Goal: Complete application form

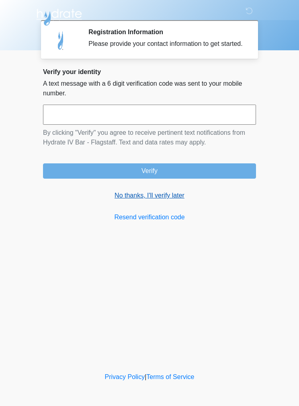
click at [154, 200] on link "No thanks, I'll verify later" at bounding box center [149, 196] width 213 height 10
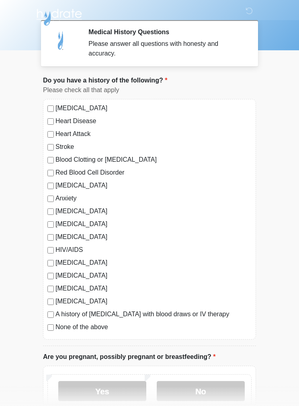
scroll to position [2, 0]
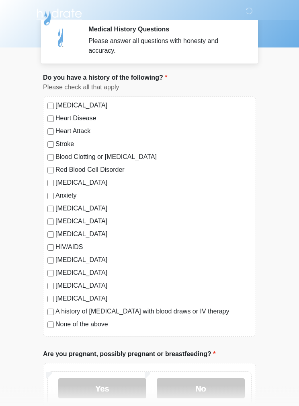
click at [56, 178] on label "[MEDICAL_DATA]" at bounding box center [153, 183] width 196 height 10
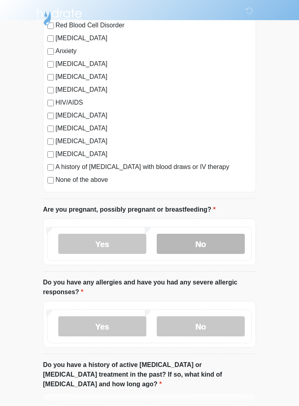
click at [231, 237] on label "No" at bounding box center [201, 244] width 88 height 20
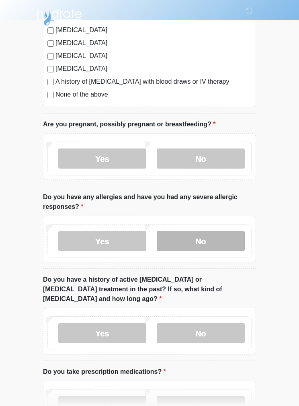
click at [236, 239] on label "No" at bounding box center [201, 241] width 88 height 20
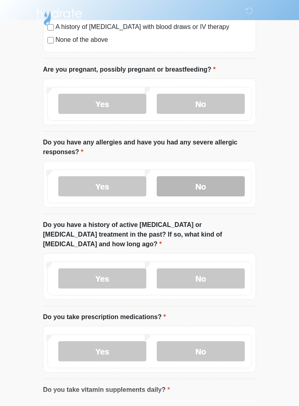
scroll to position [287, 0]
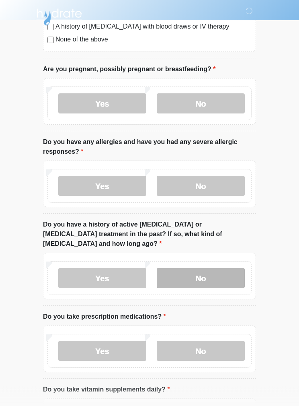
click at [232, 268] on label "No" at bounding box center [201, 278] width 88 height 20
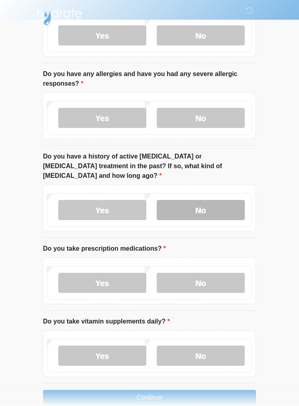
scroll to position [387, 0]
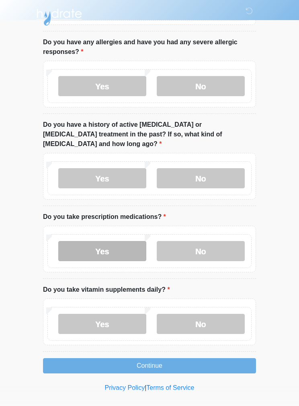
click at [117, 246] on label "Yes" at bounding box center [102, 251] width 88 height 20
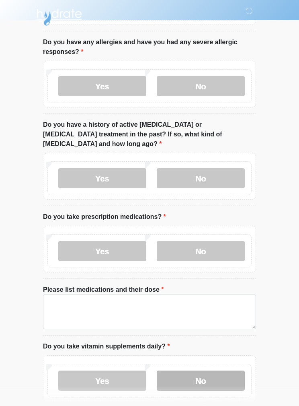
click at [221, 370] on label "No" at bounding box center [201, 380] width 88 height 20
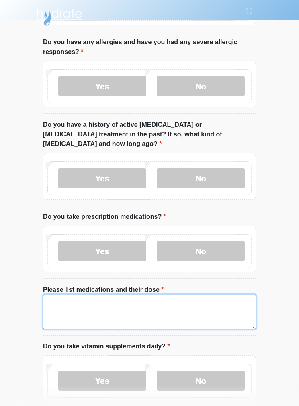
click at [228, 304] on textarea "Please list medications and their dose" at bounding box center [149, 311] width 213 height 35
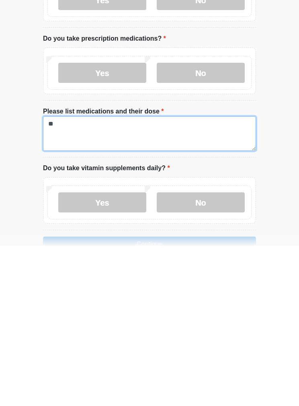
type textarea "*"
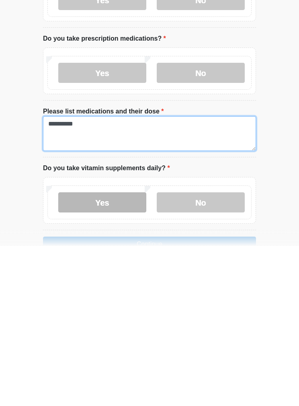
type textarea "**********"
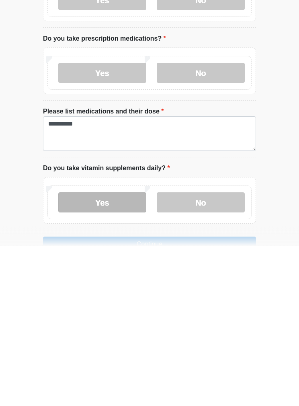
click at [112, 353] on label "Yes" at bounding box center [102, 363] width 88 height 20
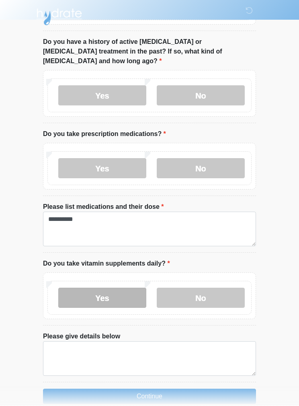
scroll to position [468, 0]
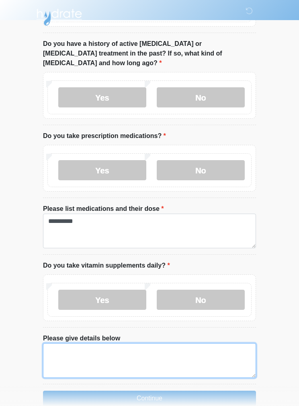
click at [174, 344] on textarea "Please give details below" at bounding box center [149, 360] width 213 height 35
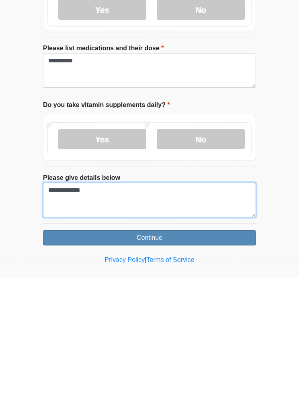
type textarea "**********"
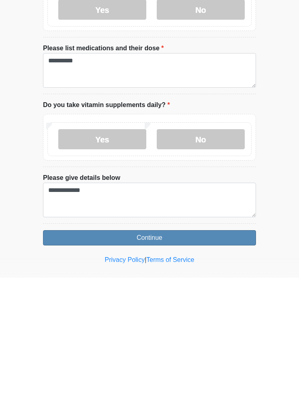
click at [188, 358] on button "Continue" at bounding box center [149, 365] width 213 height 15
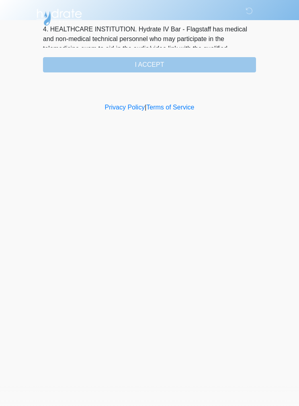
scroll to position [0, 0]
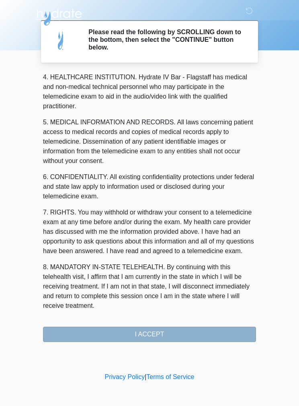
click at [170, 334] on button "I ACCEPT" at bounding box center [149, 333] width 213 height 15
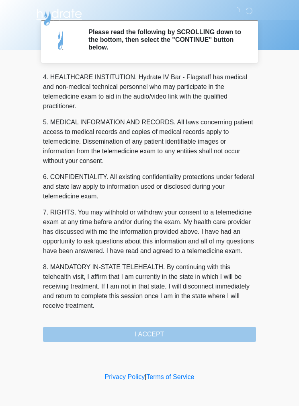
scroll to position [231, 0]
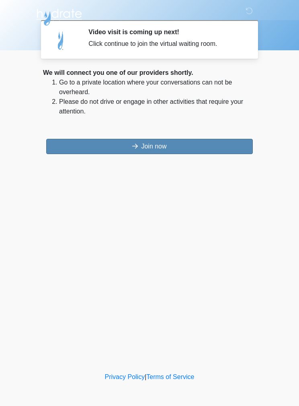
click at [216, 147] on button "Join now" at bounding box center [149, 146] width 207 height 15
